Goal: Task Accomplishment & Management: Manage account settings

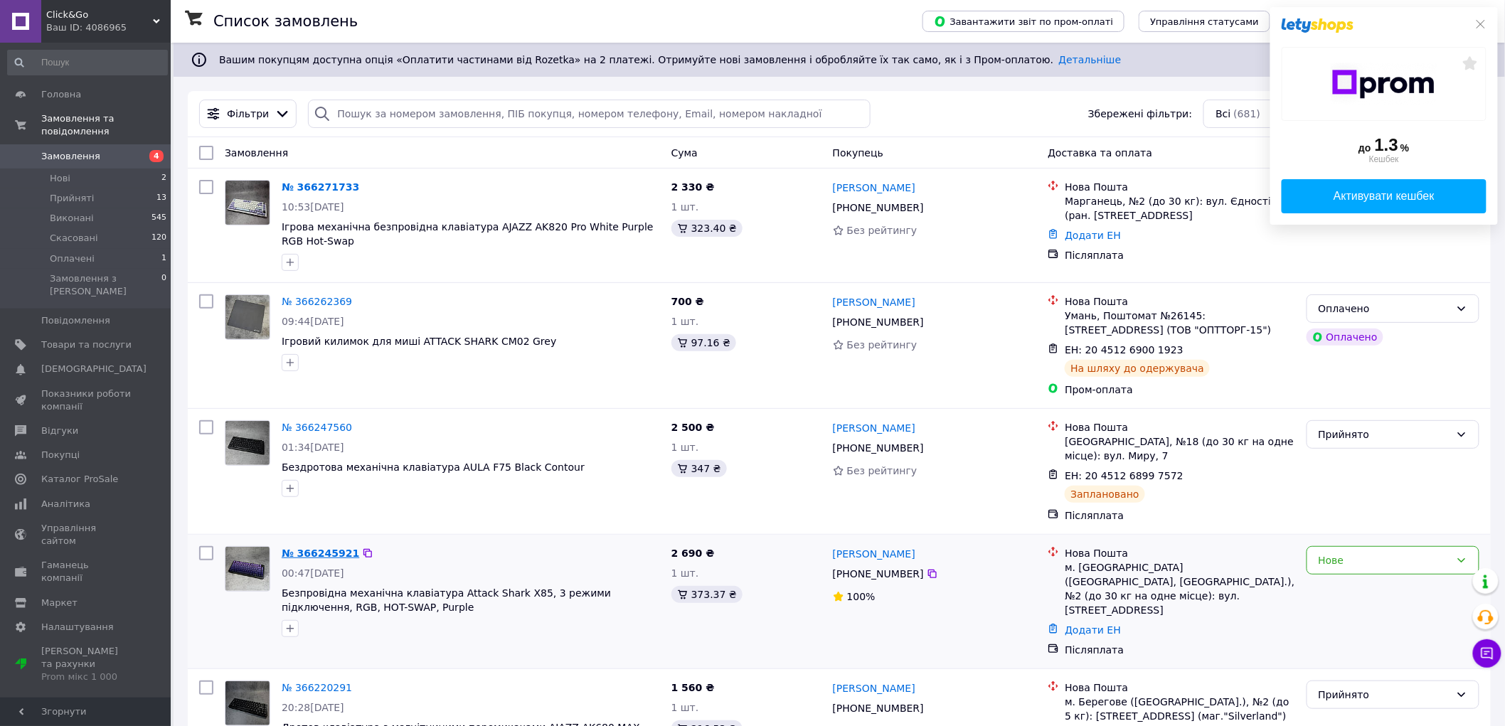
click at [306, 555] on link "№ 366245921" at bounding box center [321, 552] width 78 height 11
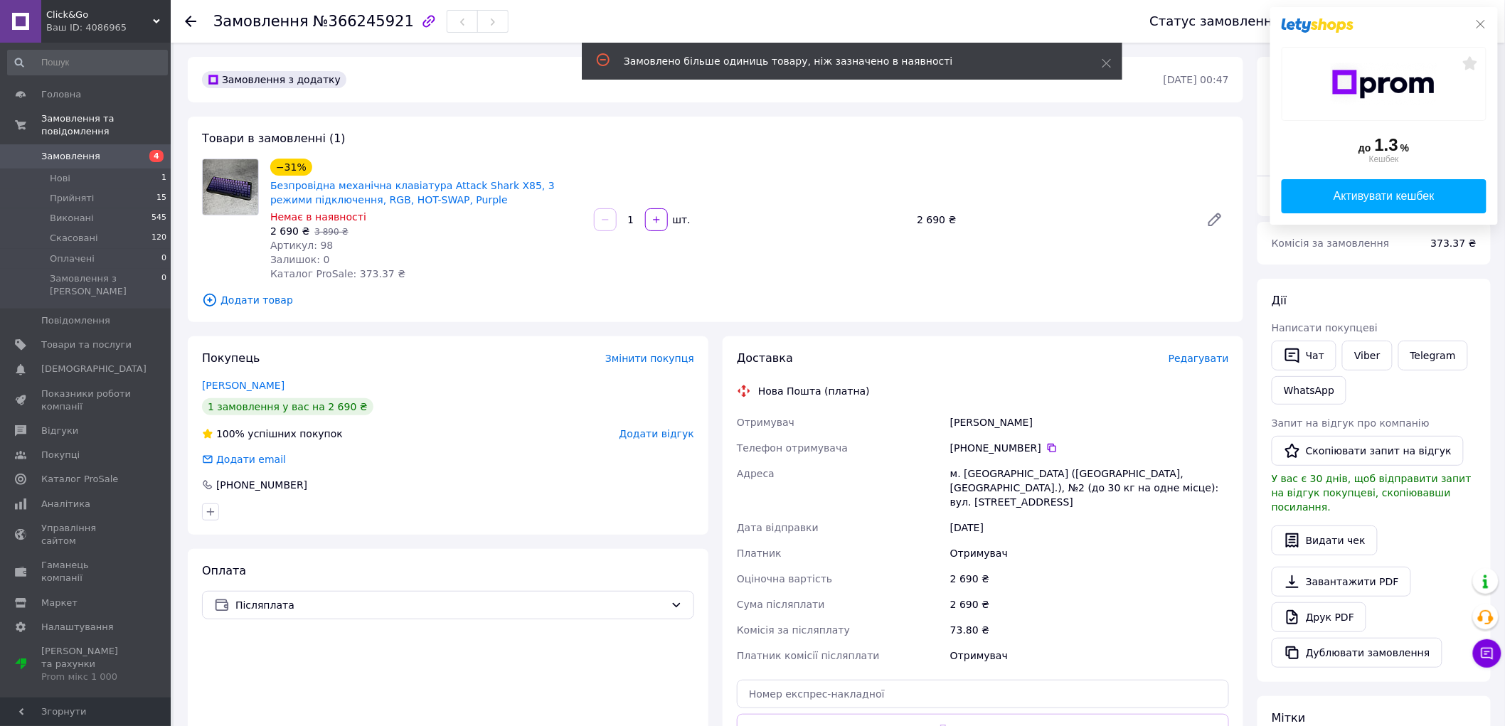
click at [1483, 18] on icon at bounding box center [1480, 23] width 11 height 11
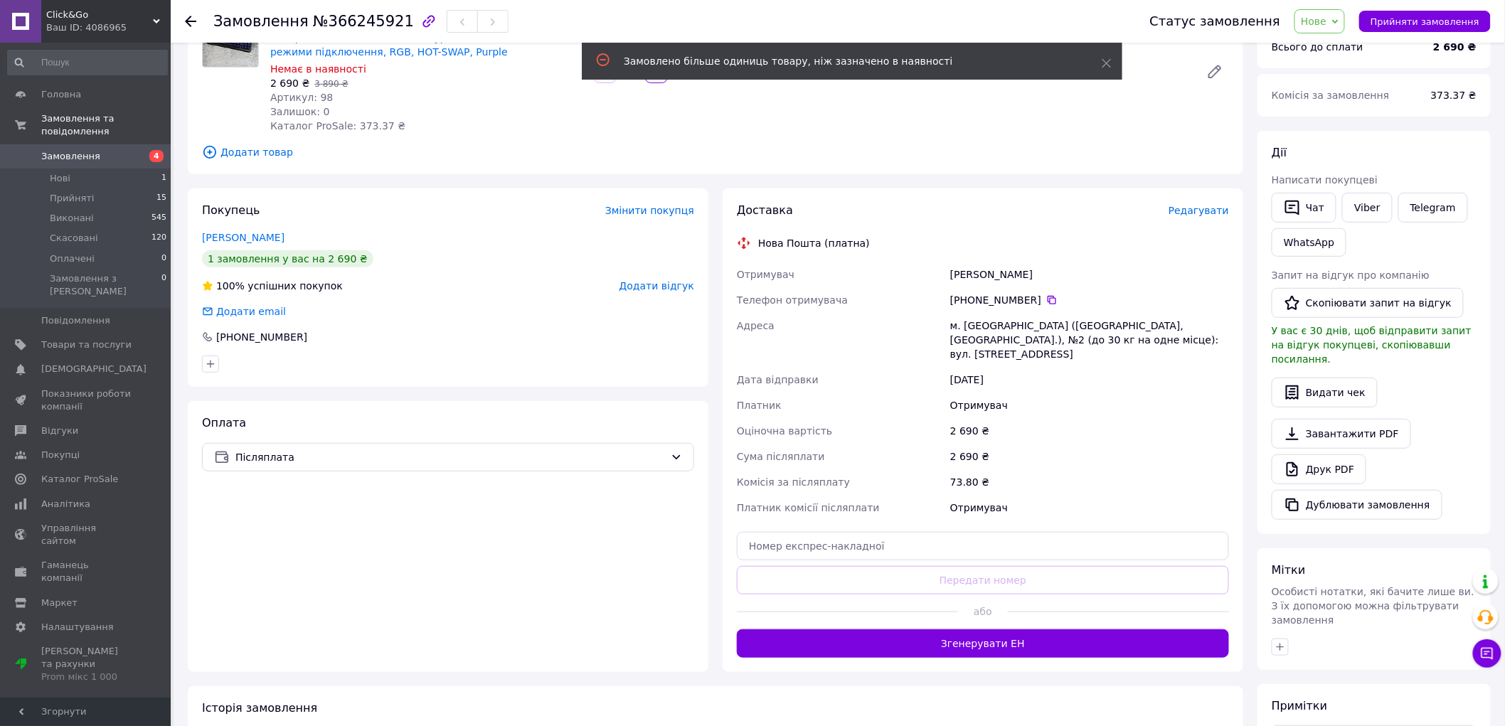
scroll to position [280, 0]
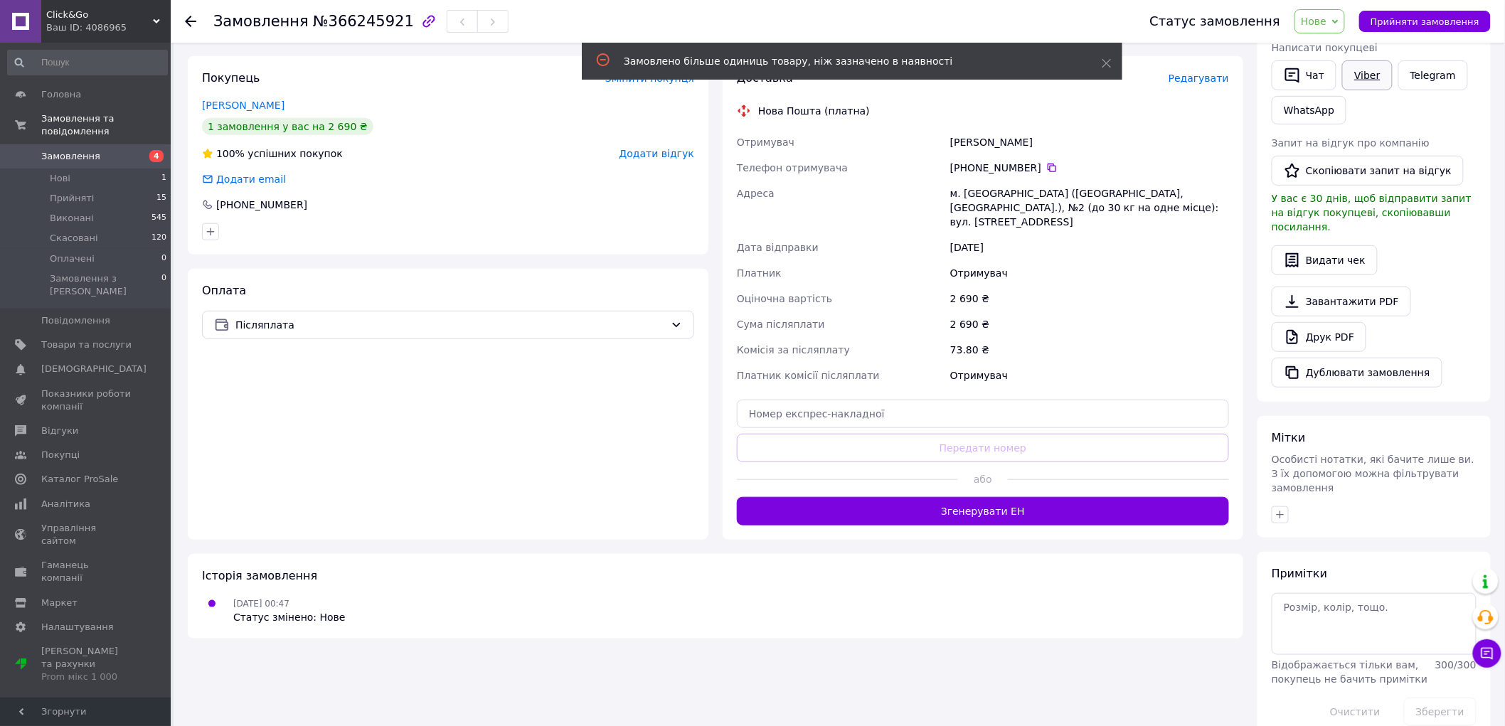
click at [1366, 82] on link "Viber" at bounding box center [1367, 75] width 50 height 30
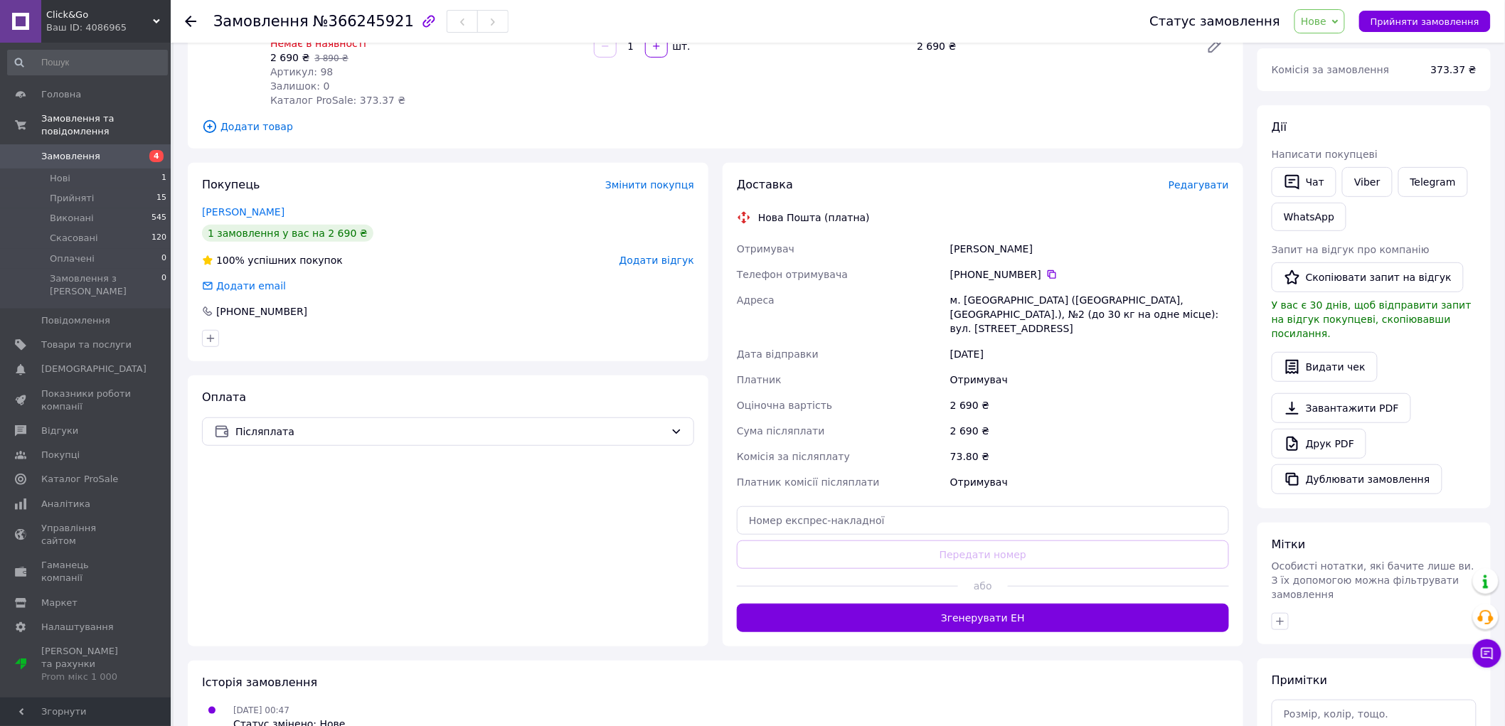
scroll to position [0, 0]
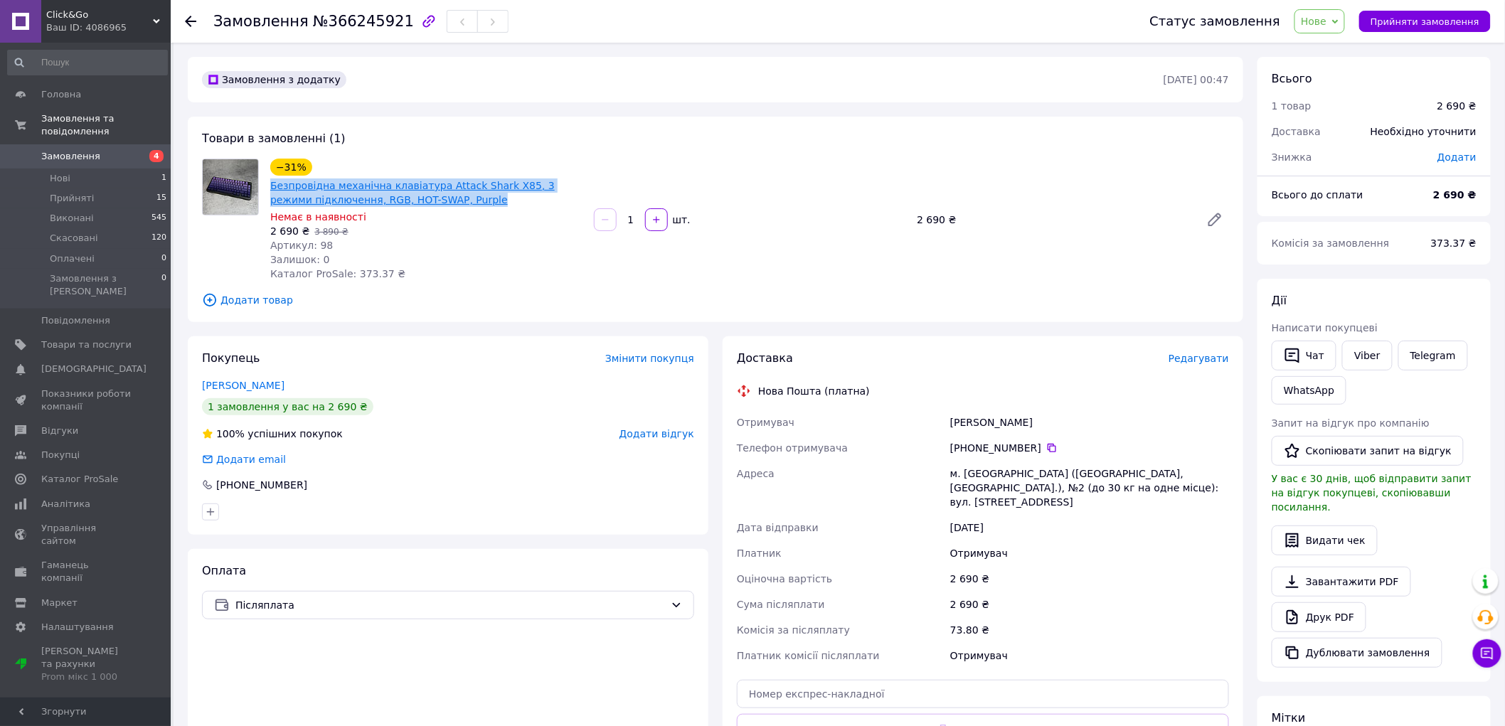
drag, startPoint x: 391, startPoint y: 200, endPoint x: 271, endPoint y: 191, distance: 120.5
click at [271, 191] on span "Безпровідна механічна клавіатура Attack Shark X85, 3 режими підключення, RGB, H…" at bounding box center [426, 192] width 312 height 28
copy link "Безпровідна механічна клавіатура Attack Shark X85, 3 режими підключення, RGB, H…"
drag, startPoint x: 94, startPoint y: 8, endPoint x: 47, endPoint y: 9, distance: 46.9
click at [47, 9] on span "Click&Go" at bounding box center [99, 15] width 107 height 13
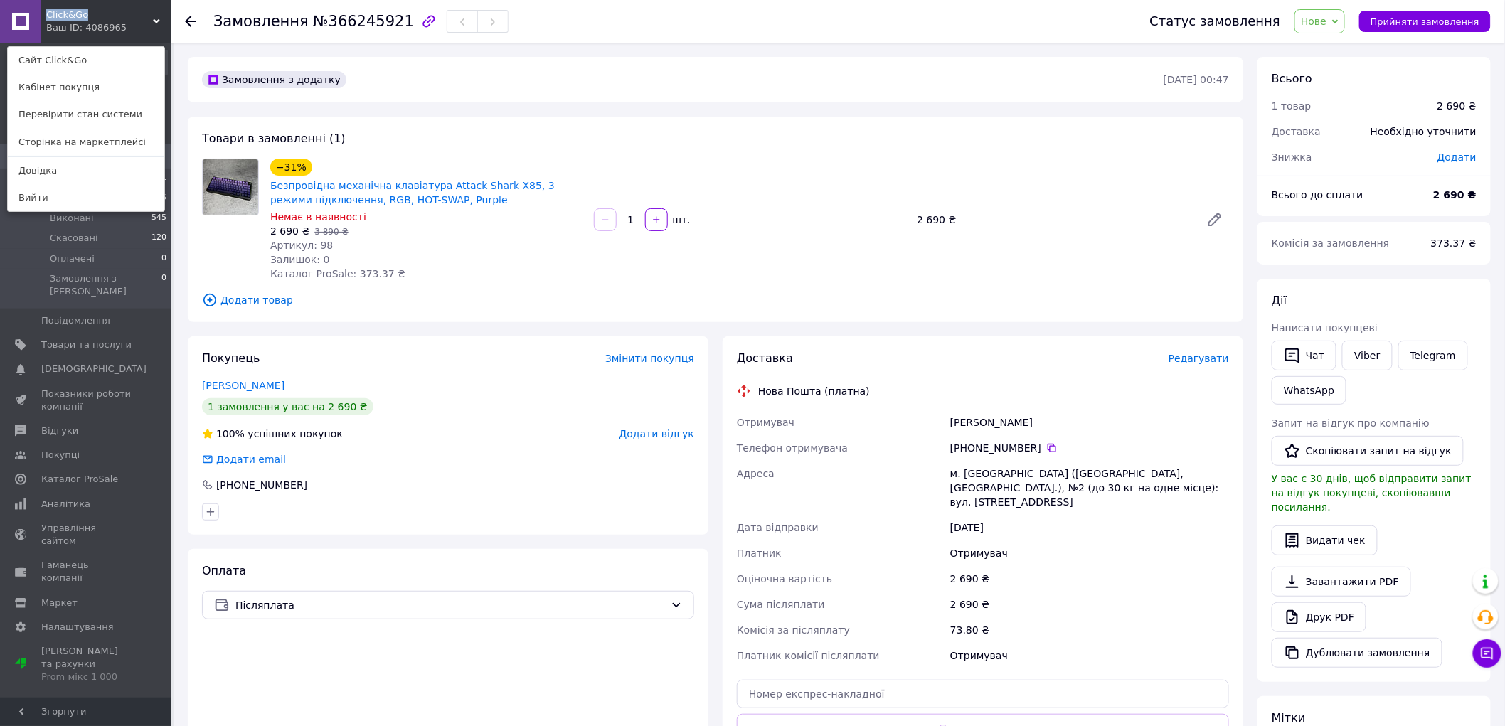
copy span "Click&Go"
click at [1419, 356] on link "Telegram" at bounding box center [1433, 356] width 70 height 30
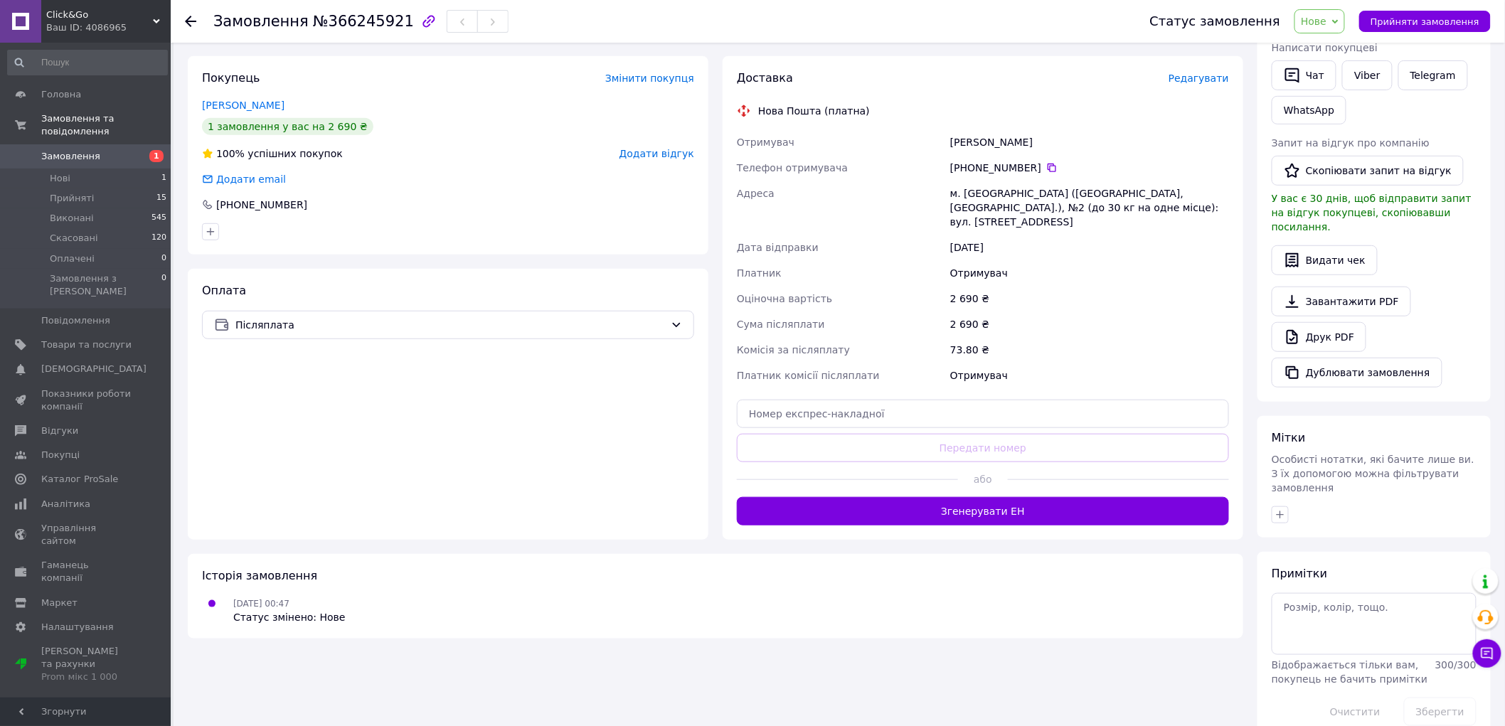
click at [948, 500] on button "Згенерувати ЕН" at bounding box center [983, 511] width 492 height 28
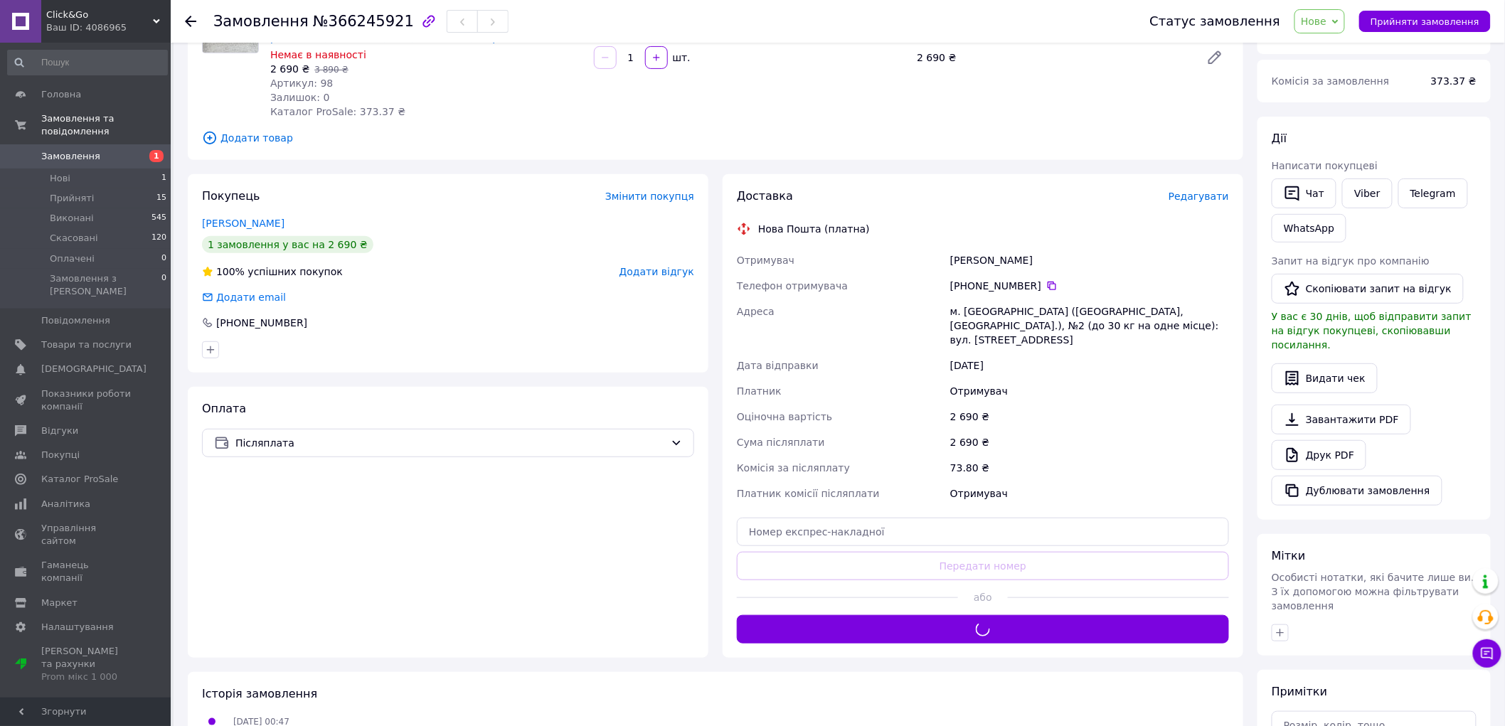
scroll to position [122, 0]
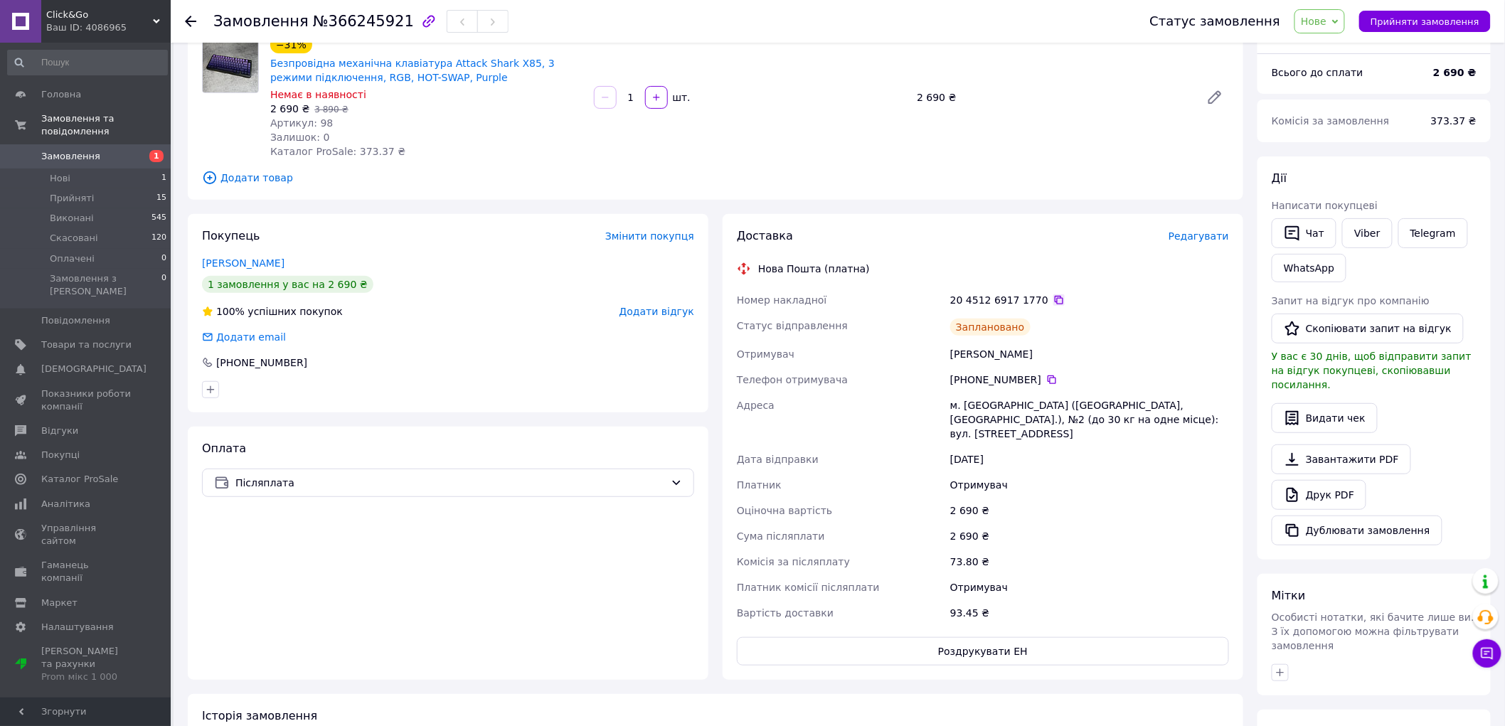
click at [1054, 296] on icon at bounding box center [1058, 300] width 9 height 9
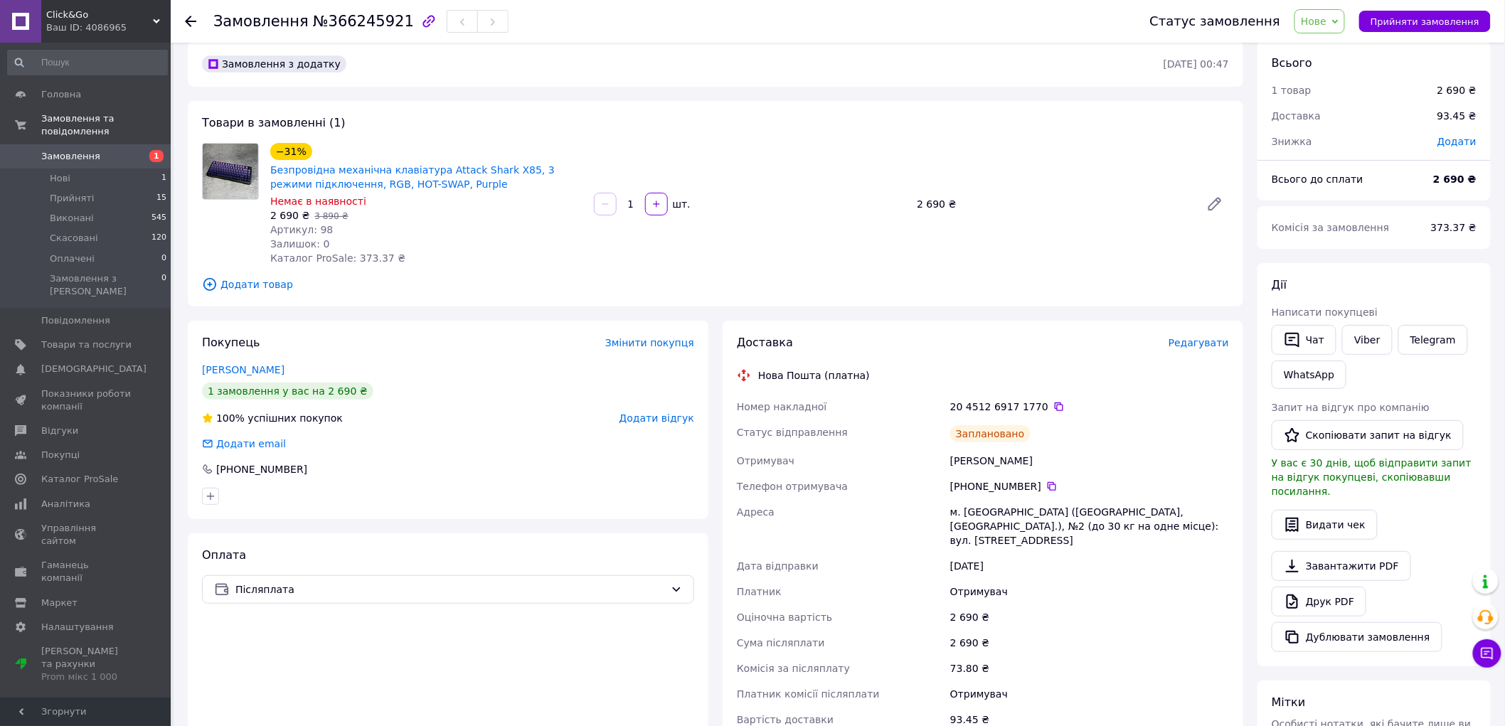
scroll to position [0, 0]
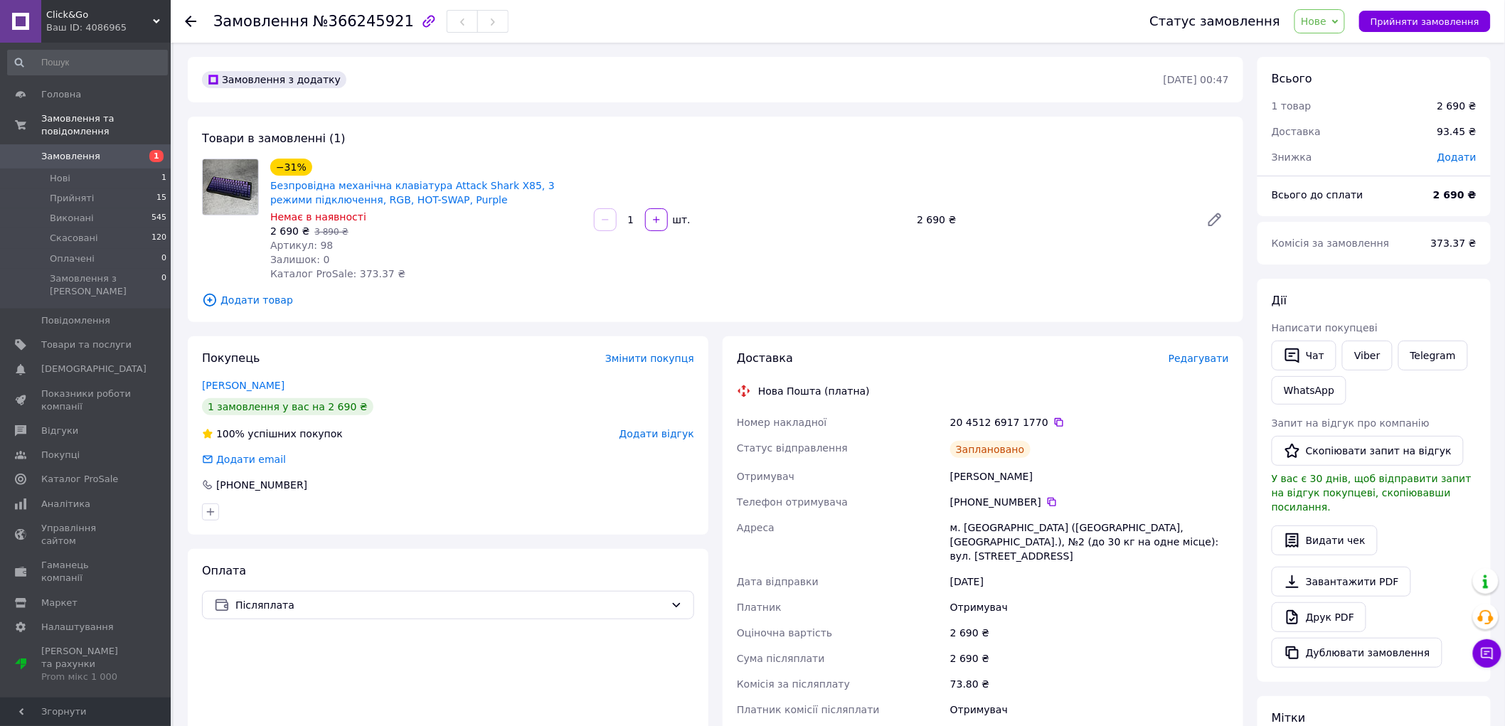
click at [191, 24] on icon at bounding box center [190, 21] width 11 height 11
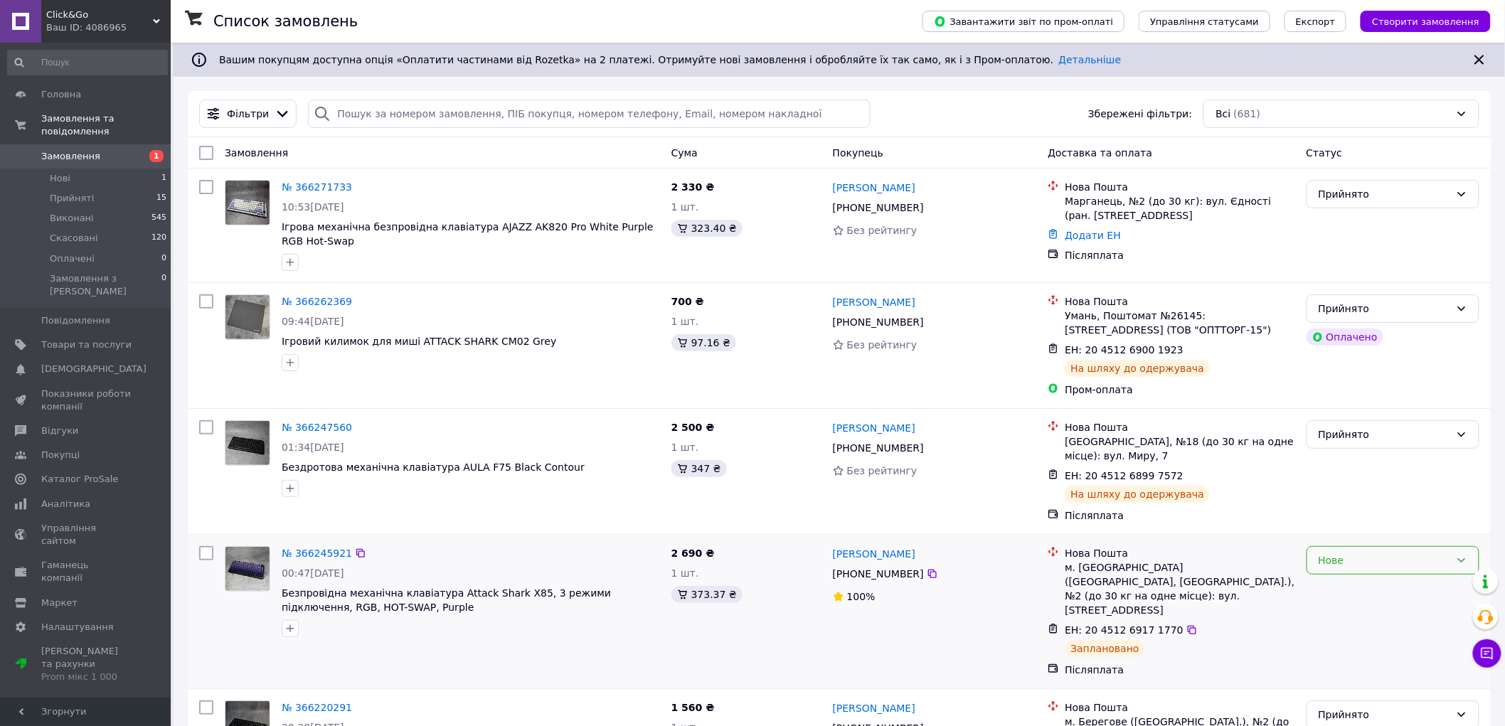
click at [1367, 556] on div "Нове" at bounding box center [1384, 560] width 132 height 16
click at [1351, 593] on li "Прийнято" at bounding box center [1393, 592] width 172 height 26
click at [309, 186] on link "№ 366271733" at bounding box center [317, 186] width 70 height 11
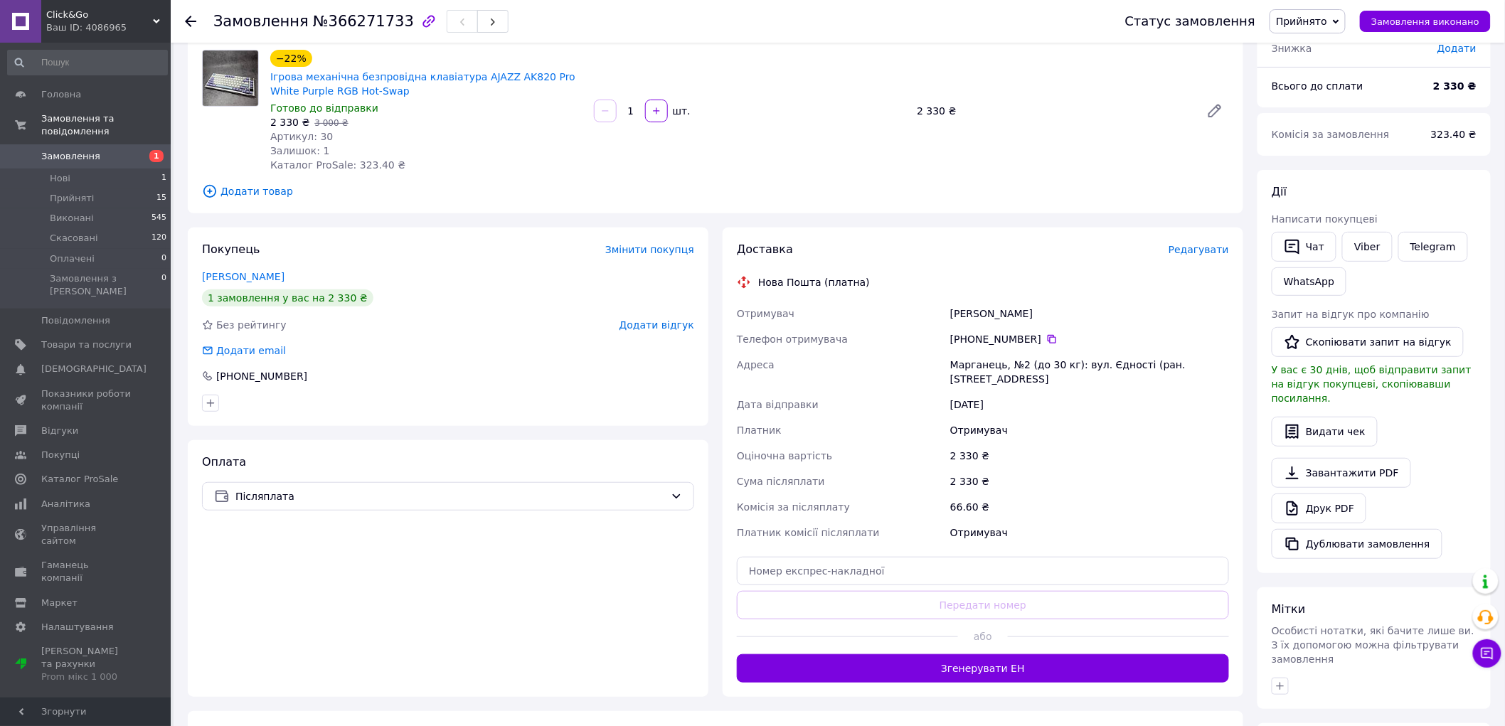
scroll to position [158, 0]
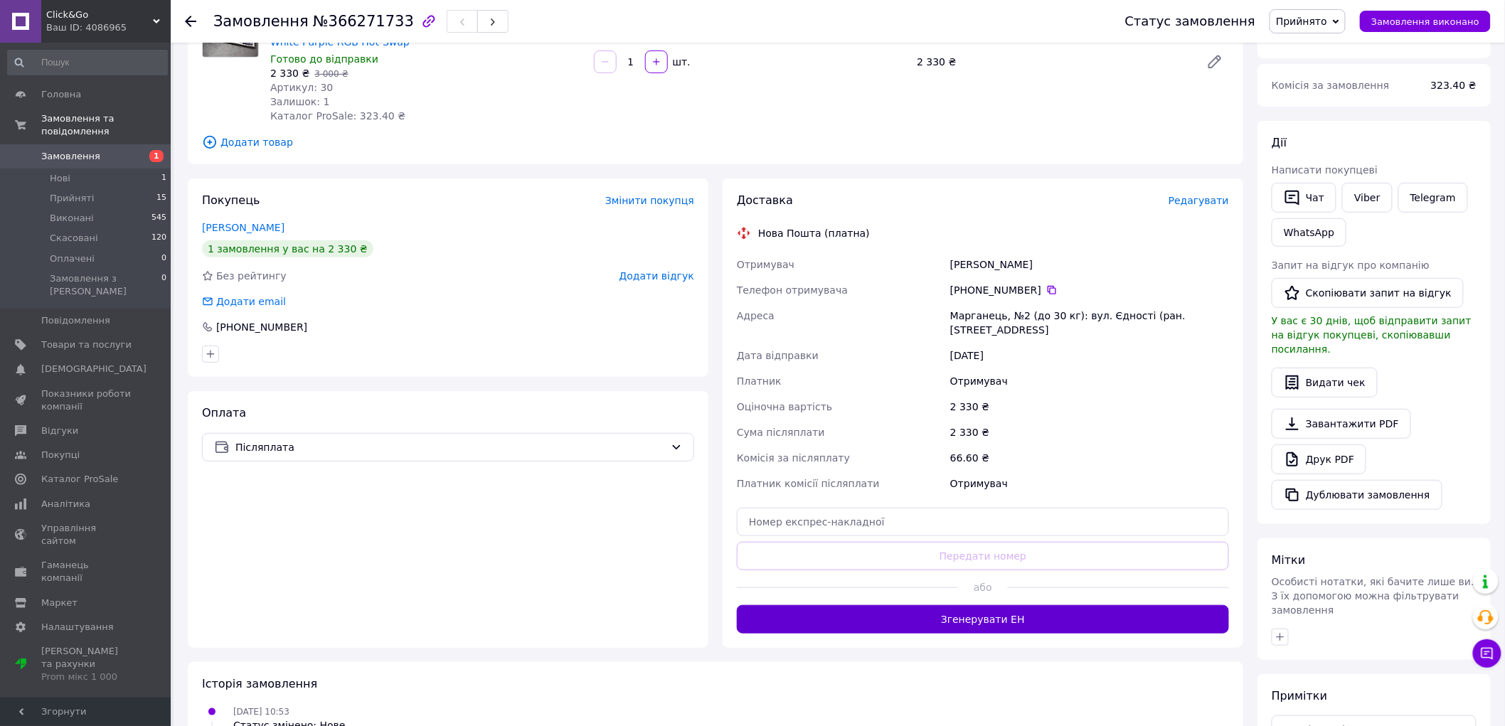
click at [953, 611] on button "Згенерувати ЕН" at bounding box center [983, 619] width 492 height 28
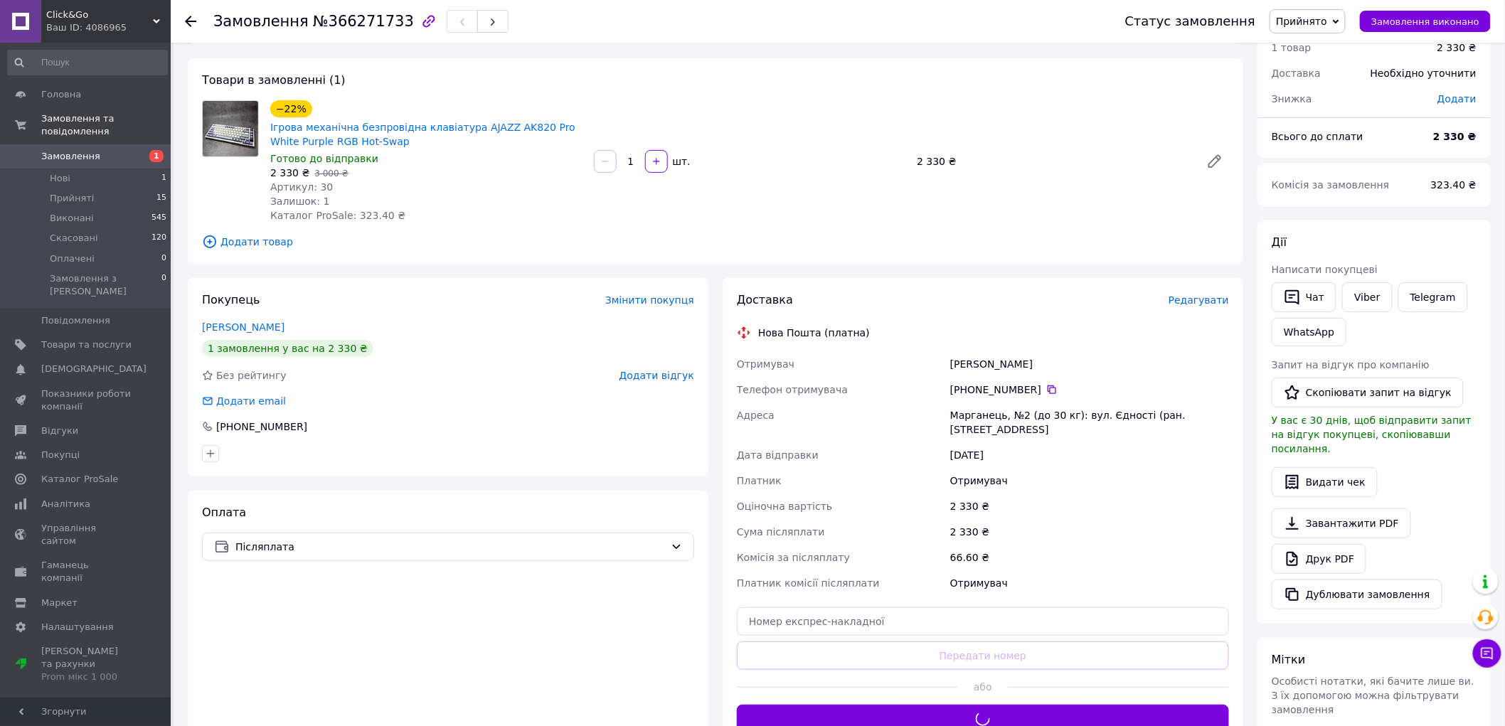
scroll to position [0, 0]
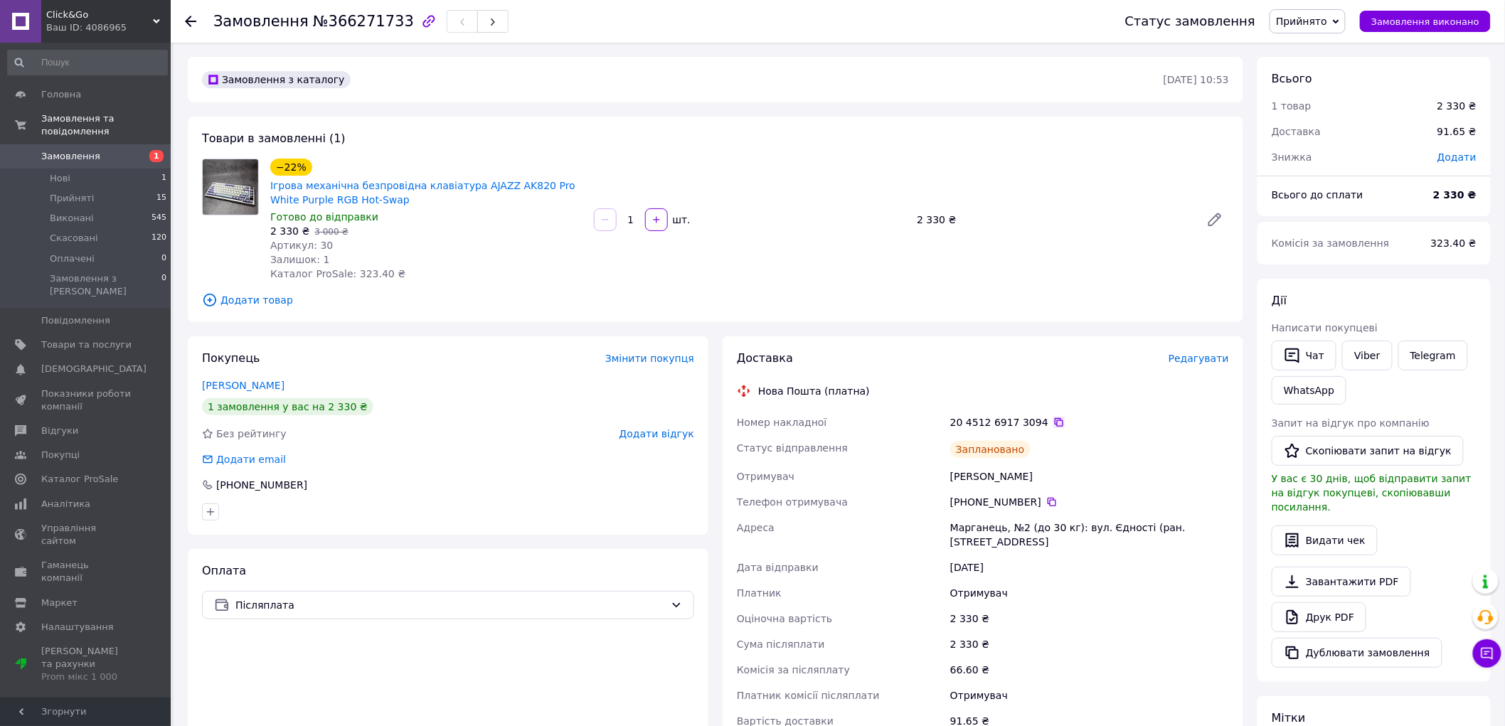
click at [1054, 422] on icon at bounding box center [1058, 422] width 9 height 9
